Goal: Task Accomplishment & Management: Use online tool/utility

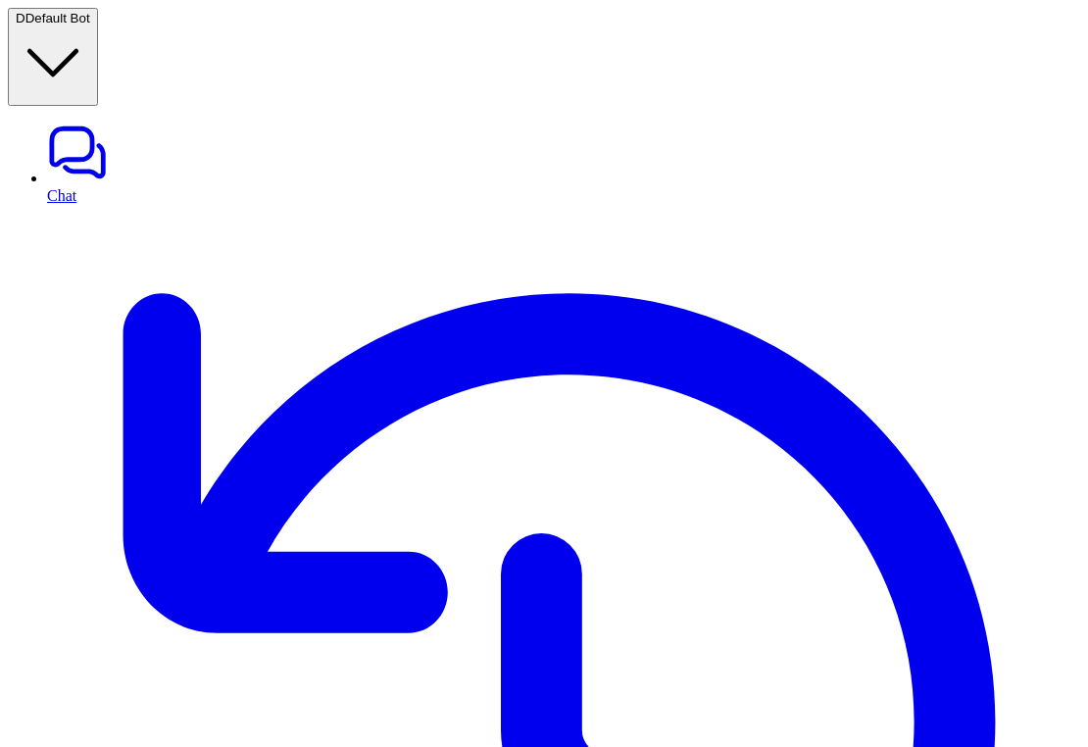
drag, startPoint x: 790, startPoint y: 71, endPoint x: 696, endPoint y: 68, distance: 94.1
copy h2 "Templates"
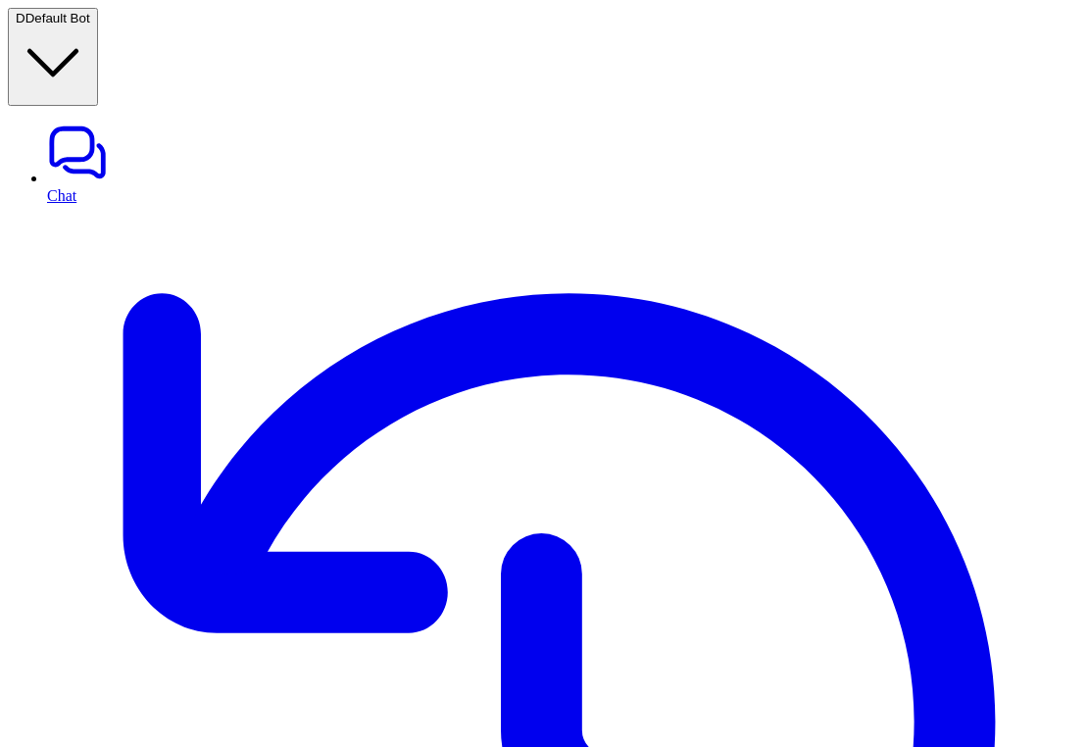
drag, startPoint x: 824, startPoint y: 192, endPoint x: 700, endPoint y: 192, distance: 124.4
copy h3 "Notion Templates"
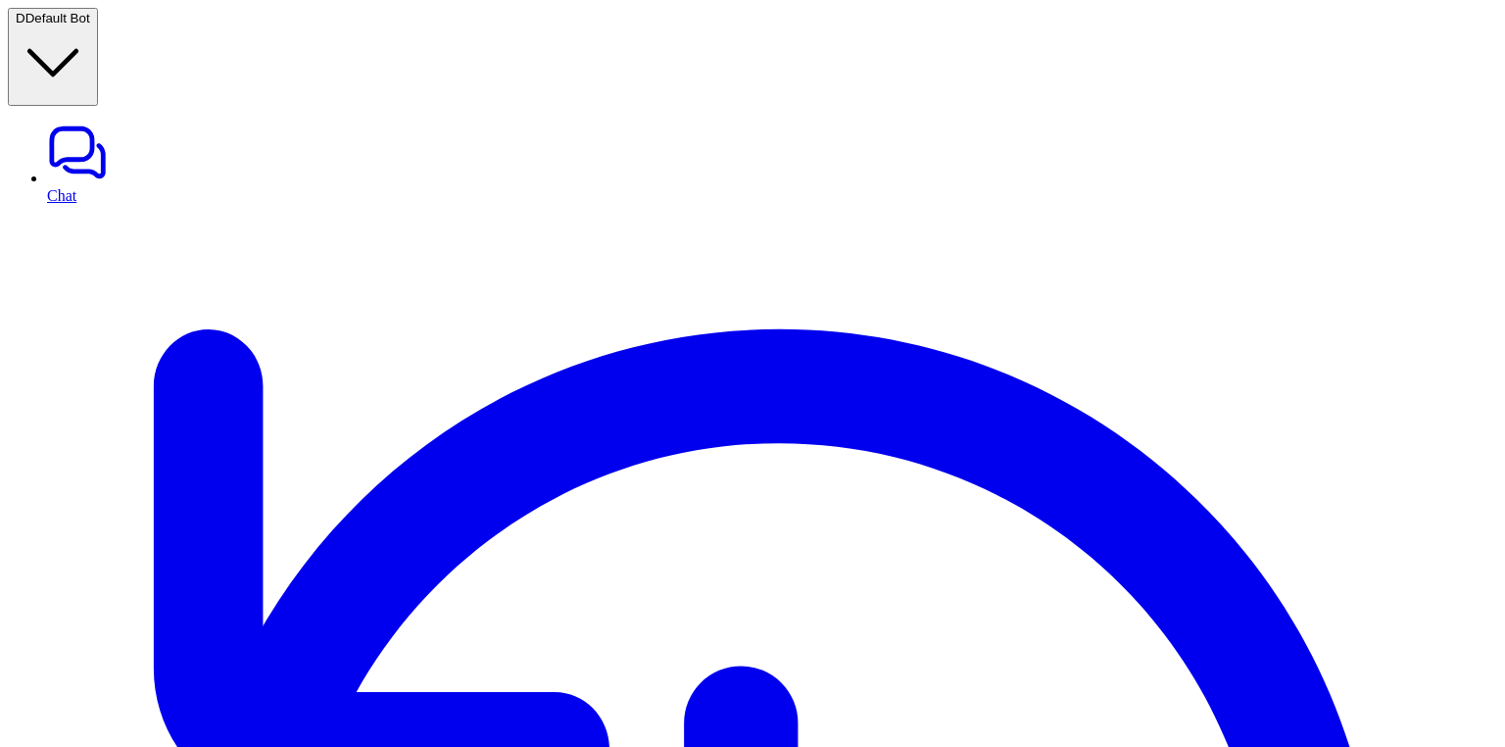
scroll to position [201, 0]
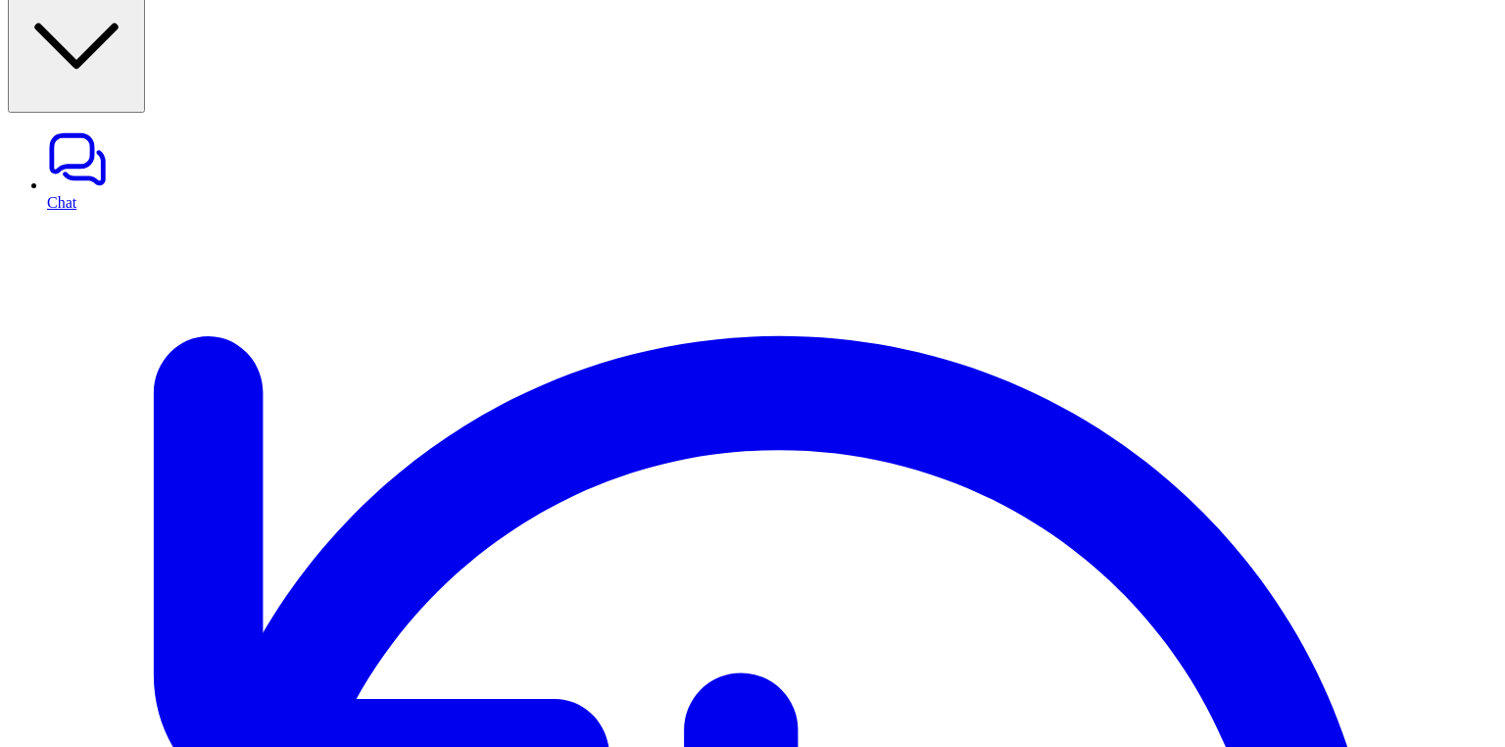
scroll to position [53, 0]
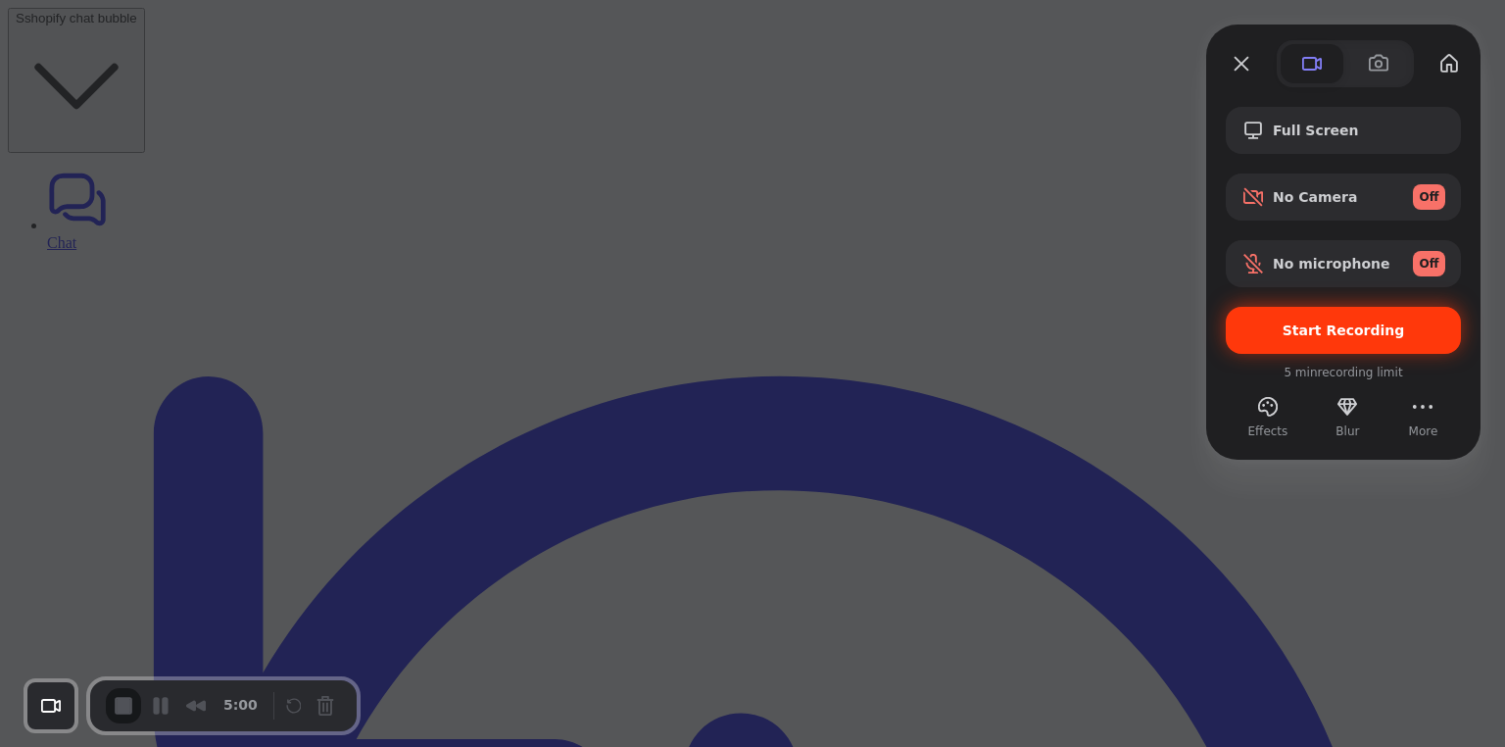
click at [1300, 327] on span "Start Recording" at bounding box center [1344, 330] width 122 height 16
